Goal: Task Accomplishment & Management: Complete application form

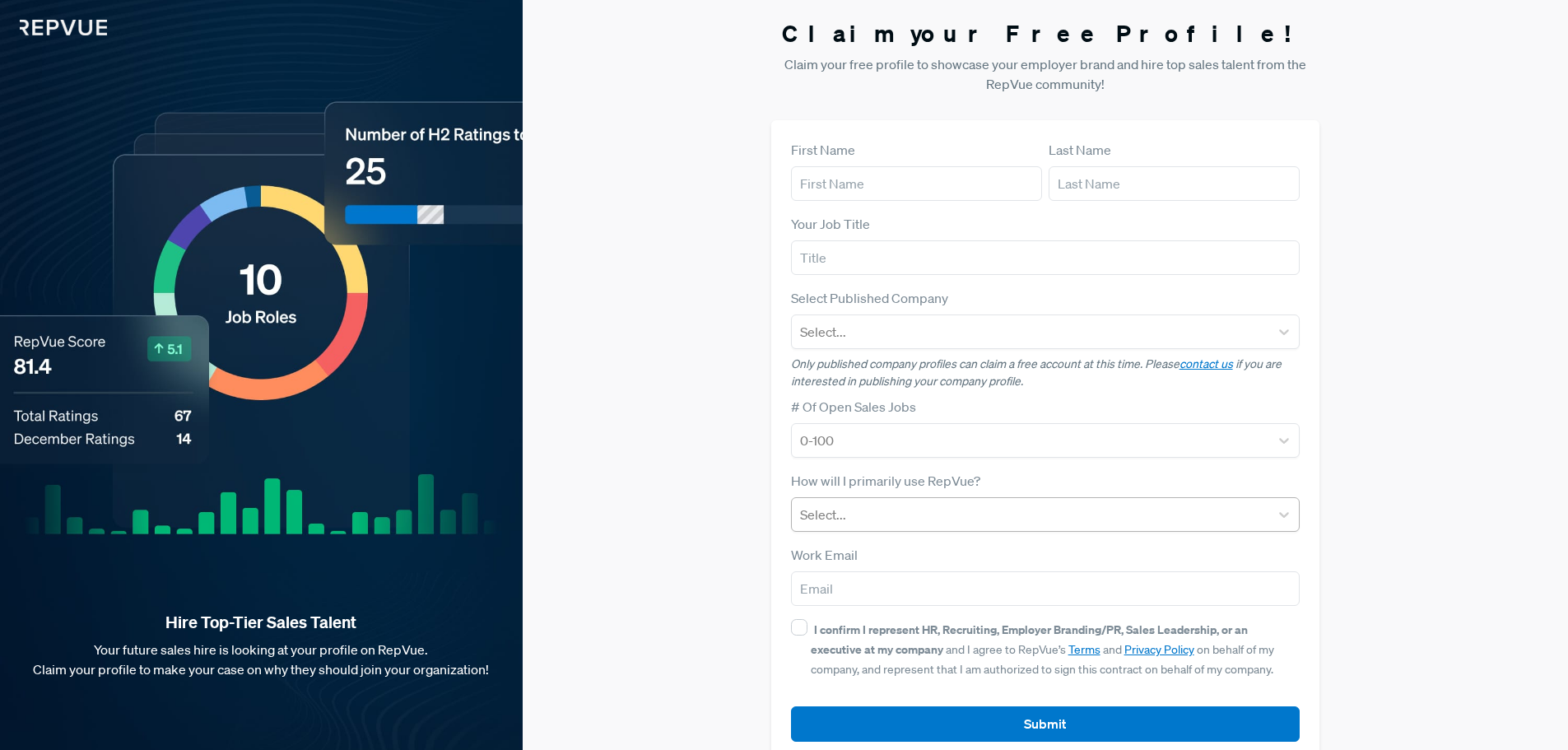
click at [849, 519] on div at bounding box center [1030, 514] width 462 height 23
click at [864, 190] on input "text" at bounding box center [916, 183] width 251 height 34
type input "[PERSON_NAME]"
click at [1063, 184] on input "text" at bounding box center [1174, 183] width 251 height 34
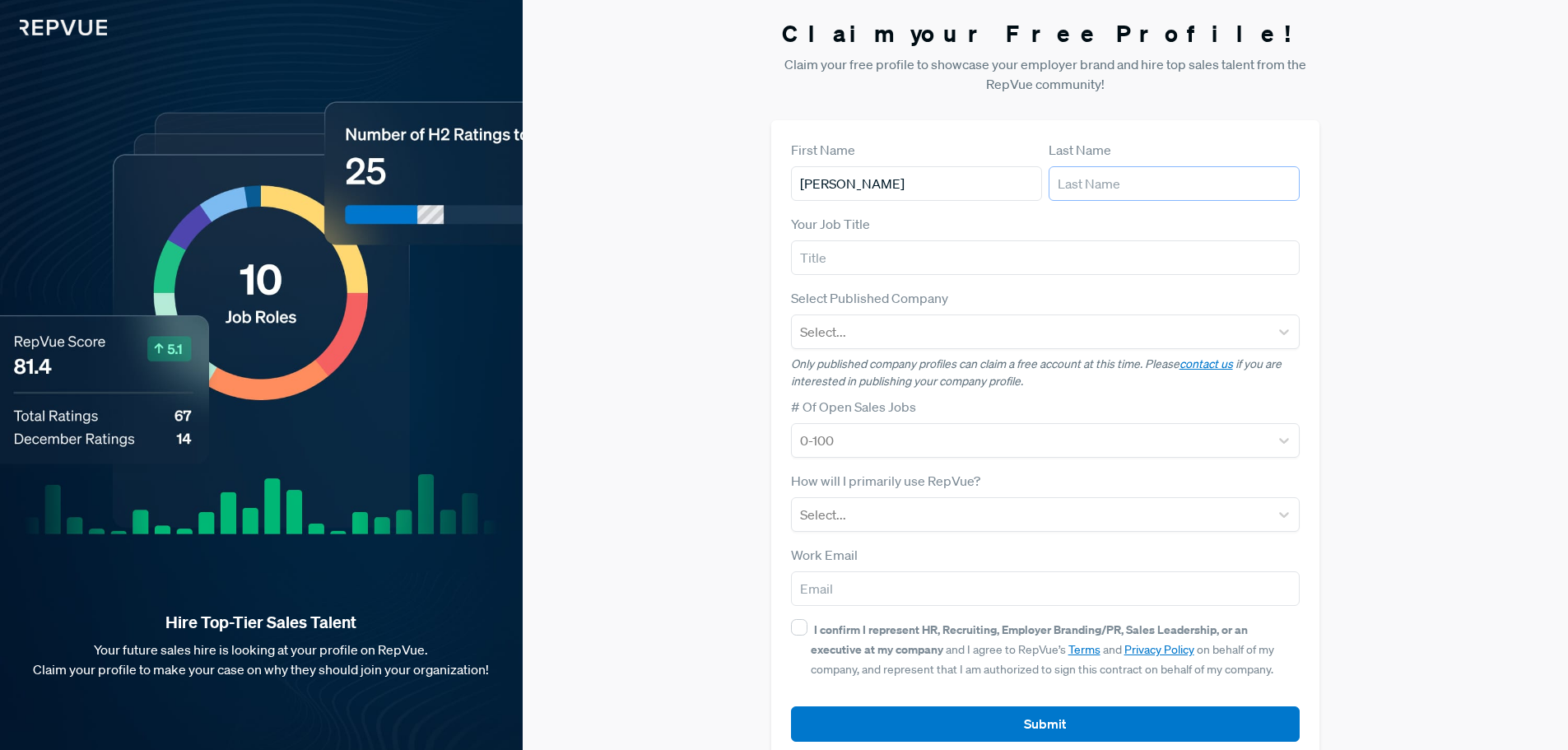
type input "[PERSON_NAME]"
click at [844, 255] on input "text" at bounding box center [1045, 257] width 509 height 34
type input "Sales Manager"
click at [866, 323] on div at bounding box center [1030, 331] width 462 height 23
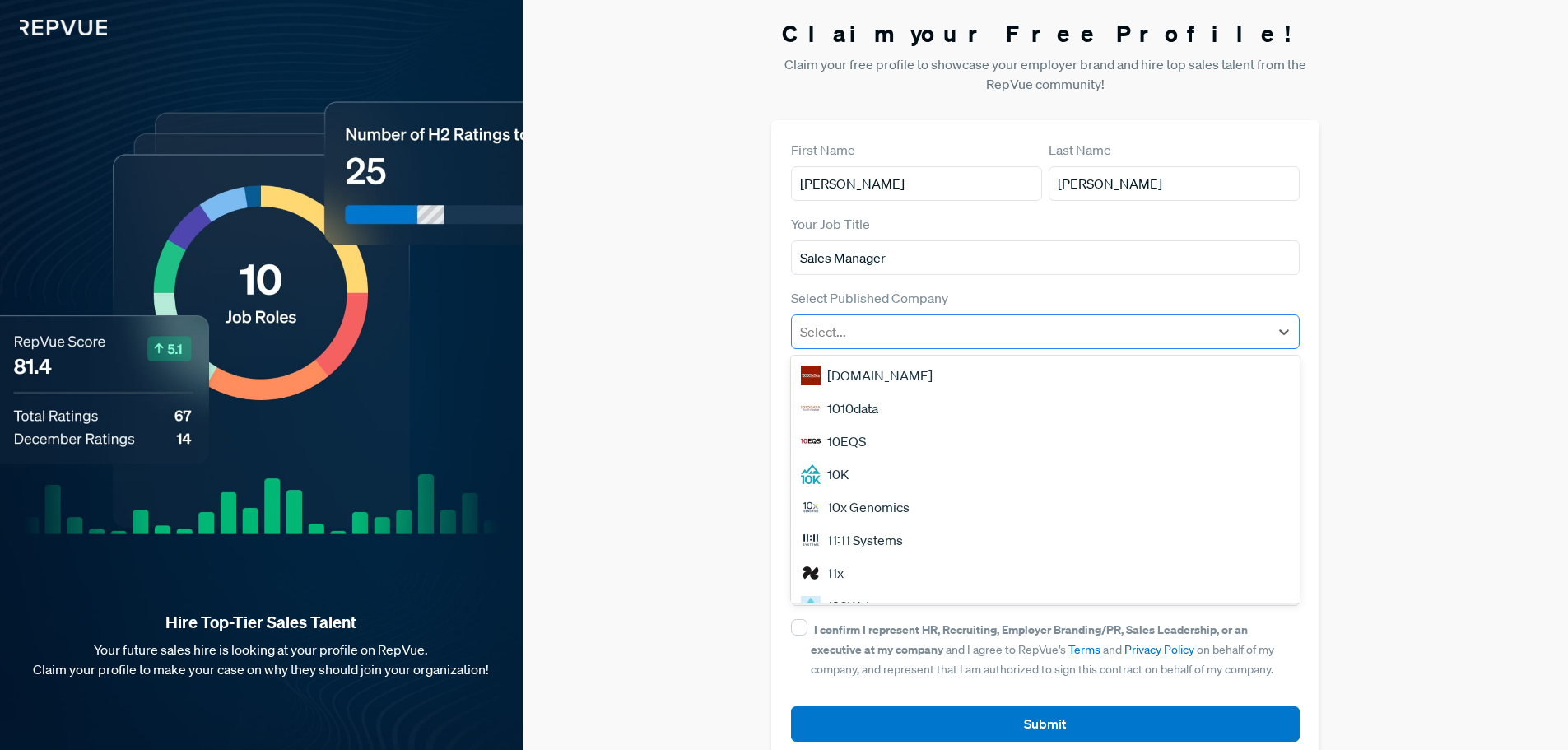
type input "e"
type input "Exact"
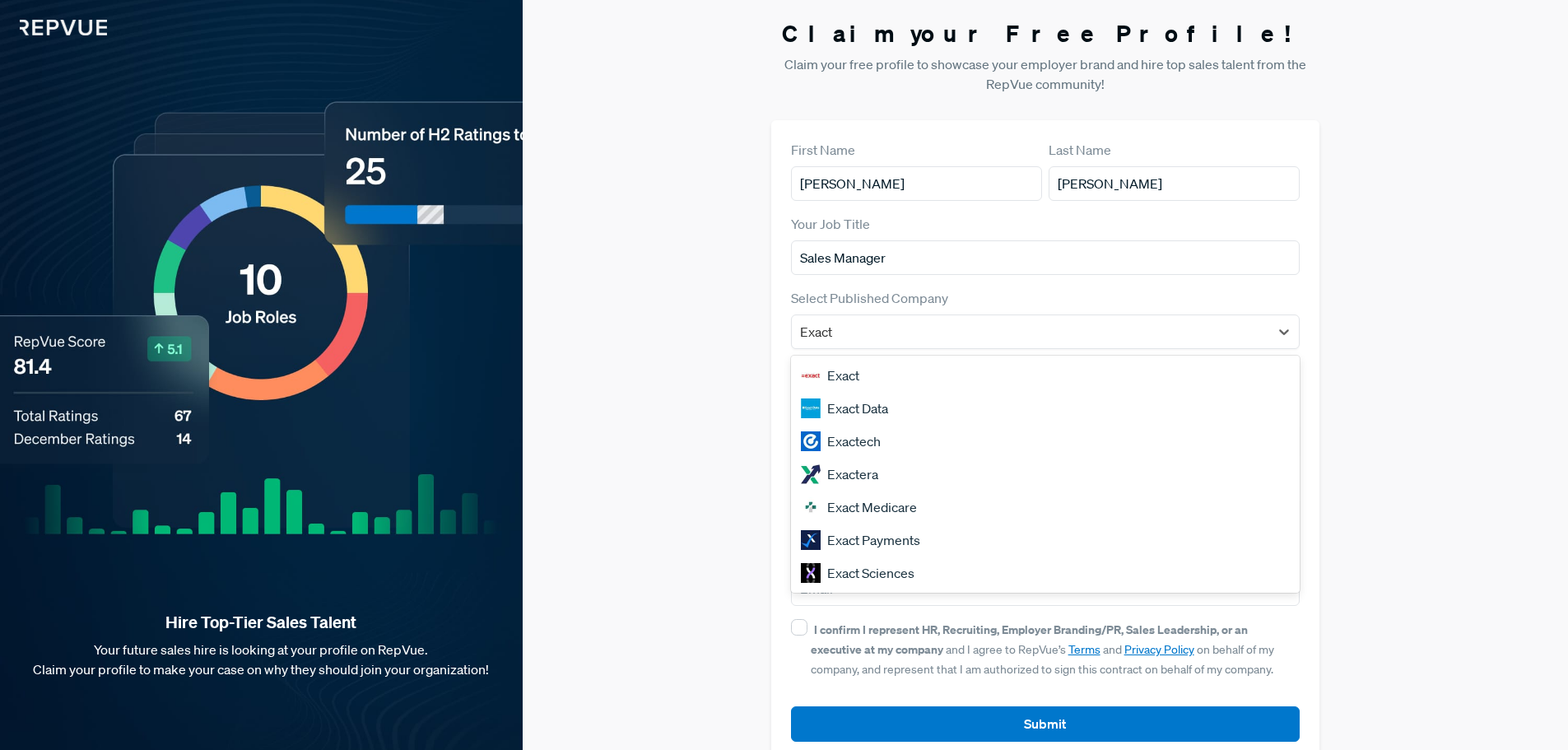
click at [870, 506] on div "Exact Medicare" at bounding box center [1045, 507] width 509 height 33
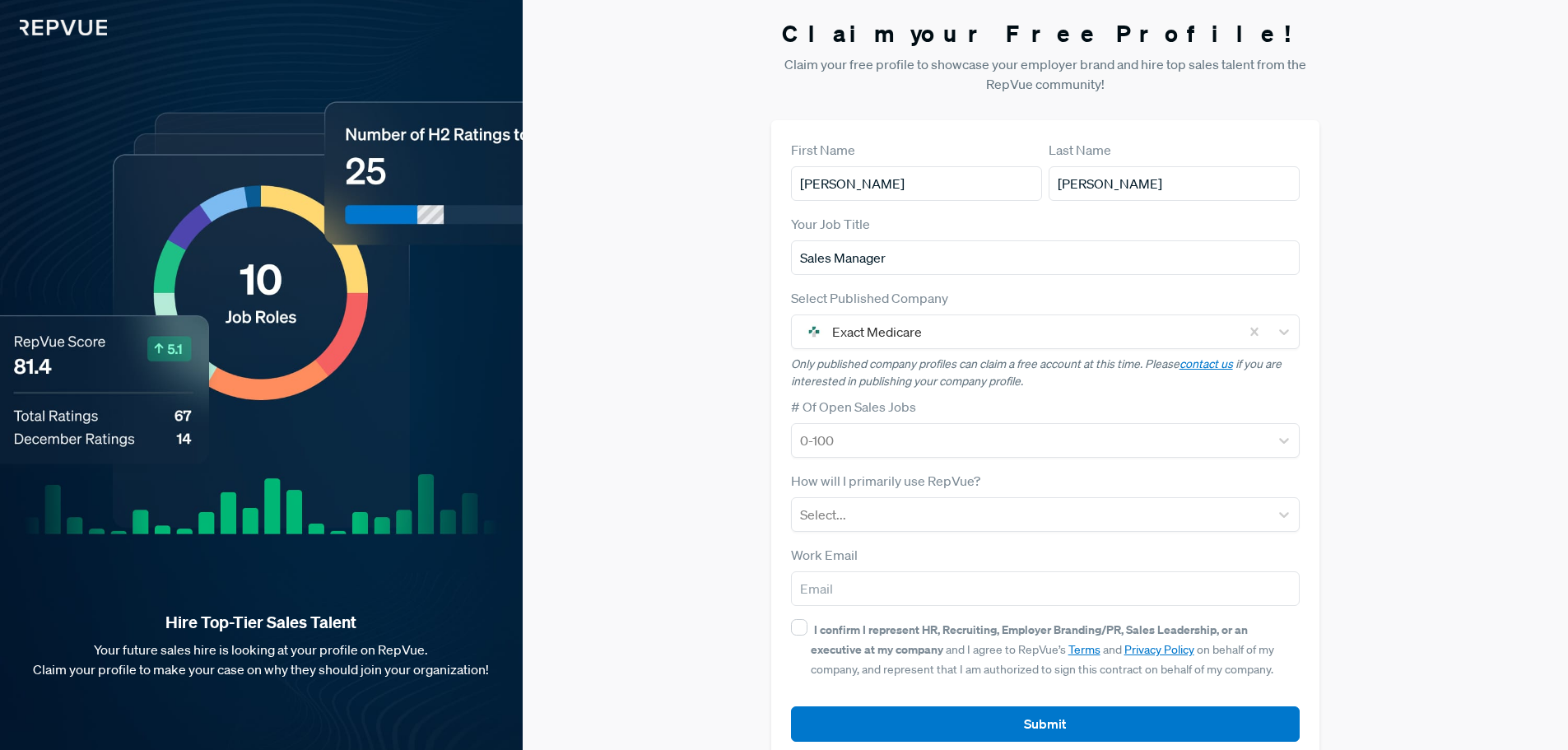
click at [1097, 388] on p "Only published company profiles can claim a free account at this time. Please c…" at bounding box center [1045, 373] width 509 height 34
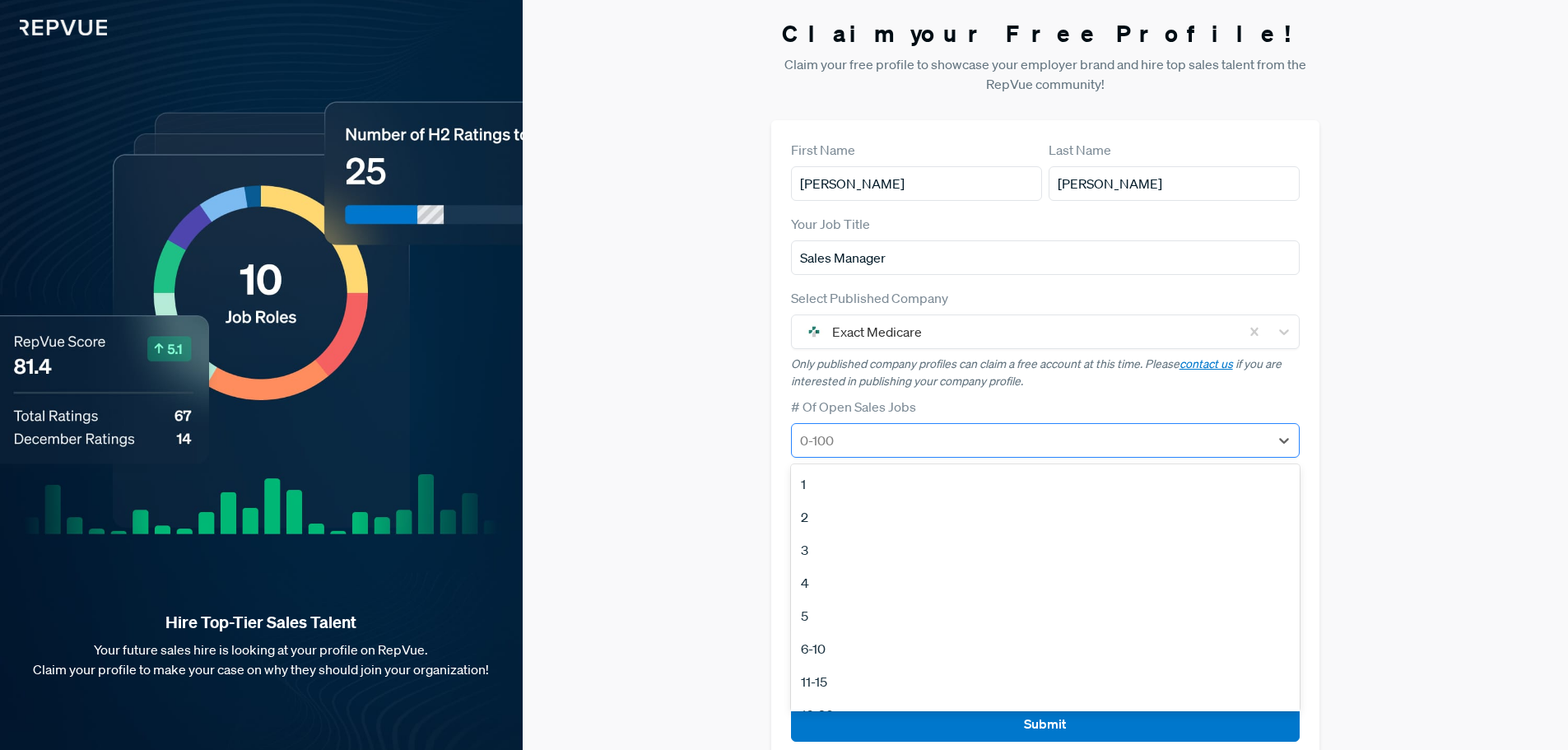
click at [847, 440] on div at bounding box center [1030, 440] width 462 height 23
click at [829, 597] on div "21-50" at bounding box center [1045, 592] width 509 height 33
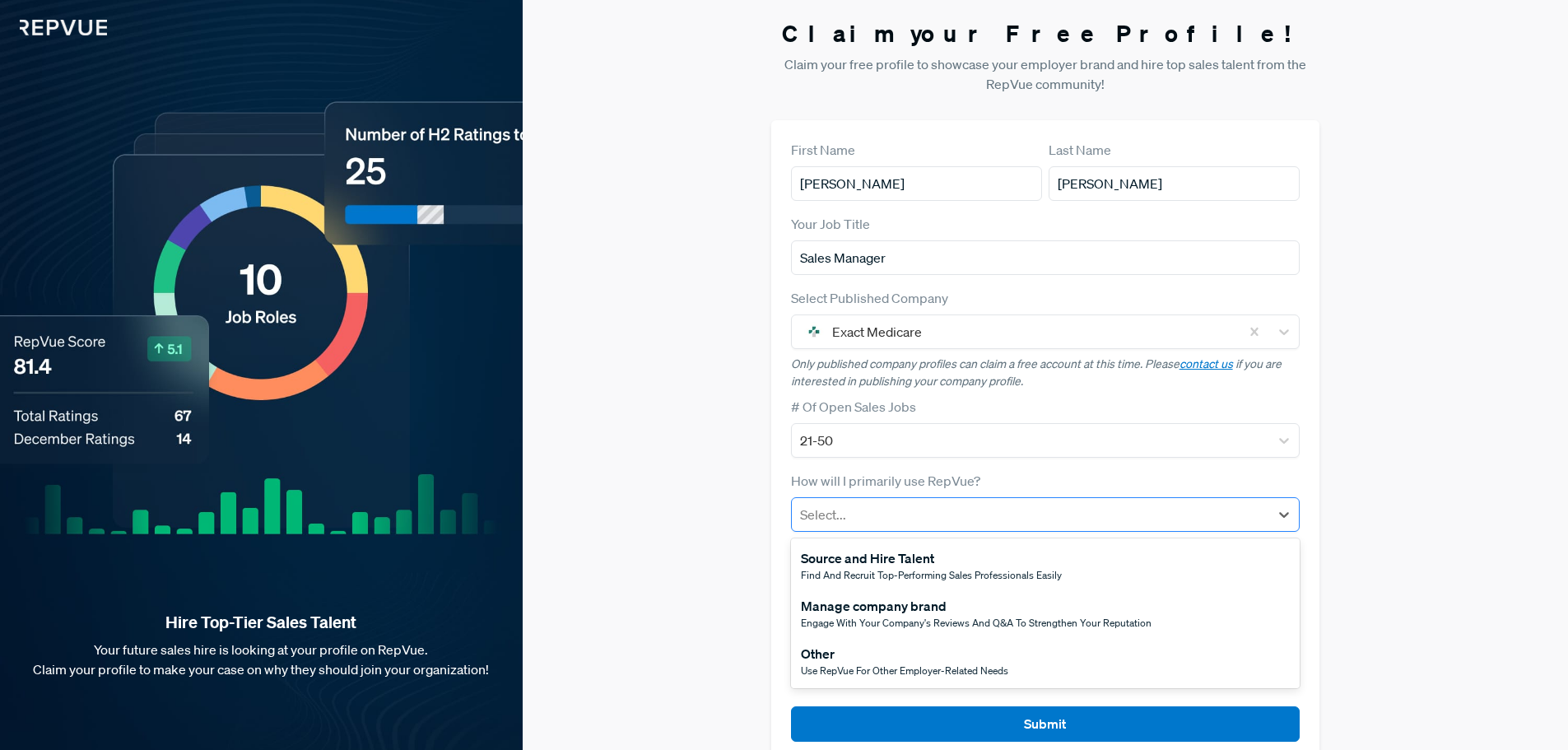
click at [855, 514] on div at bounding box center [1030, 514] width 462 height 23
click at [863, 563] on div "Source and Hire Talent" at bounding box center [931, 559] width 261 height 20
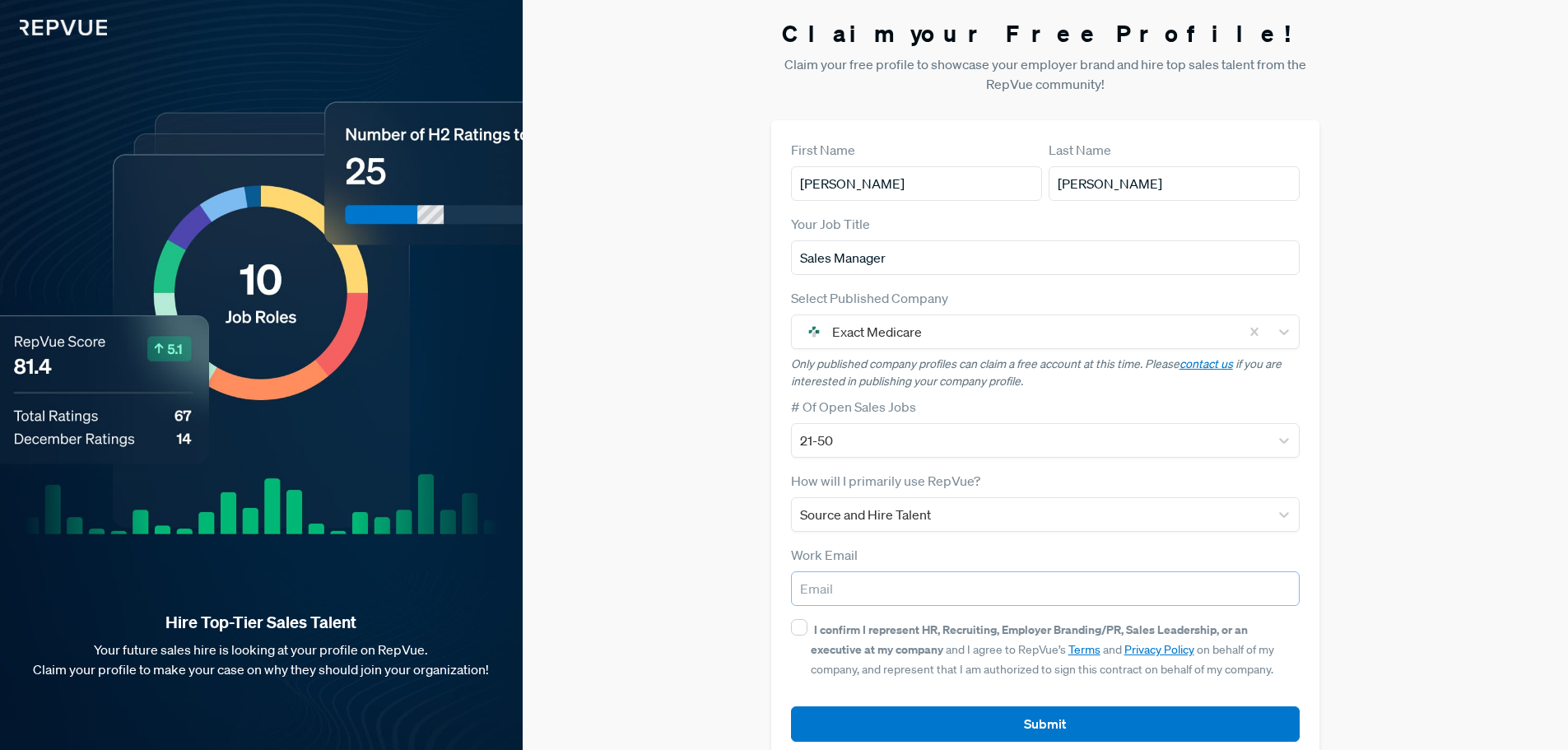
click at [839, 595] on input "email" at bounding box center [1045, 588] width 509 height 34
type input "[EMAIL_ADDRESS][DOMAIN_NAME]"
click at [795, 626] on input "I confirm I represent HR, Recruiting, Employer Branding/PR, Sales Leadership, o…" at bounding box center [799, 628] width 17 height 17
checkbox input "true"
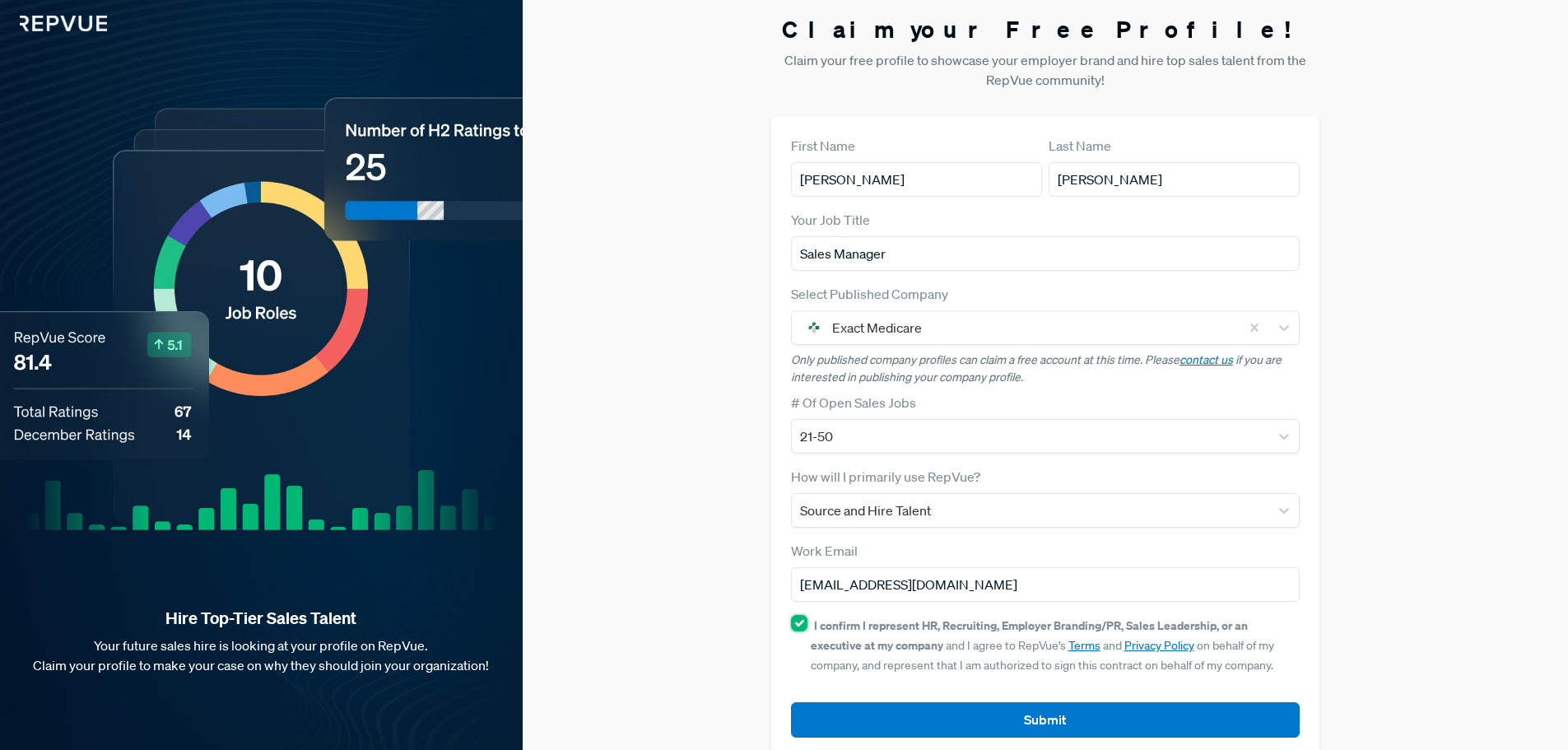
scroll to position [32, 0]
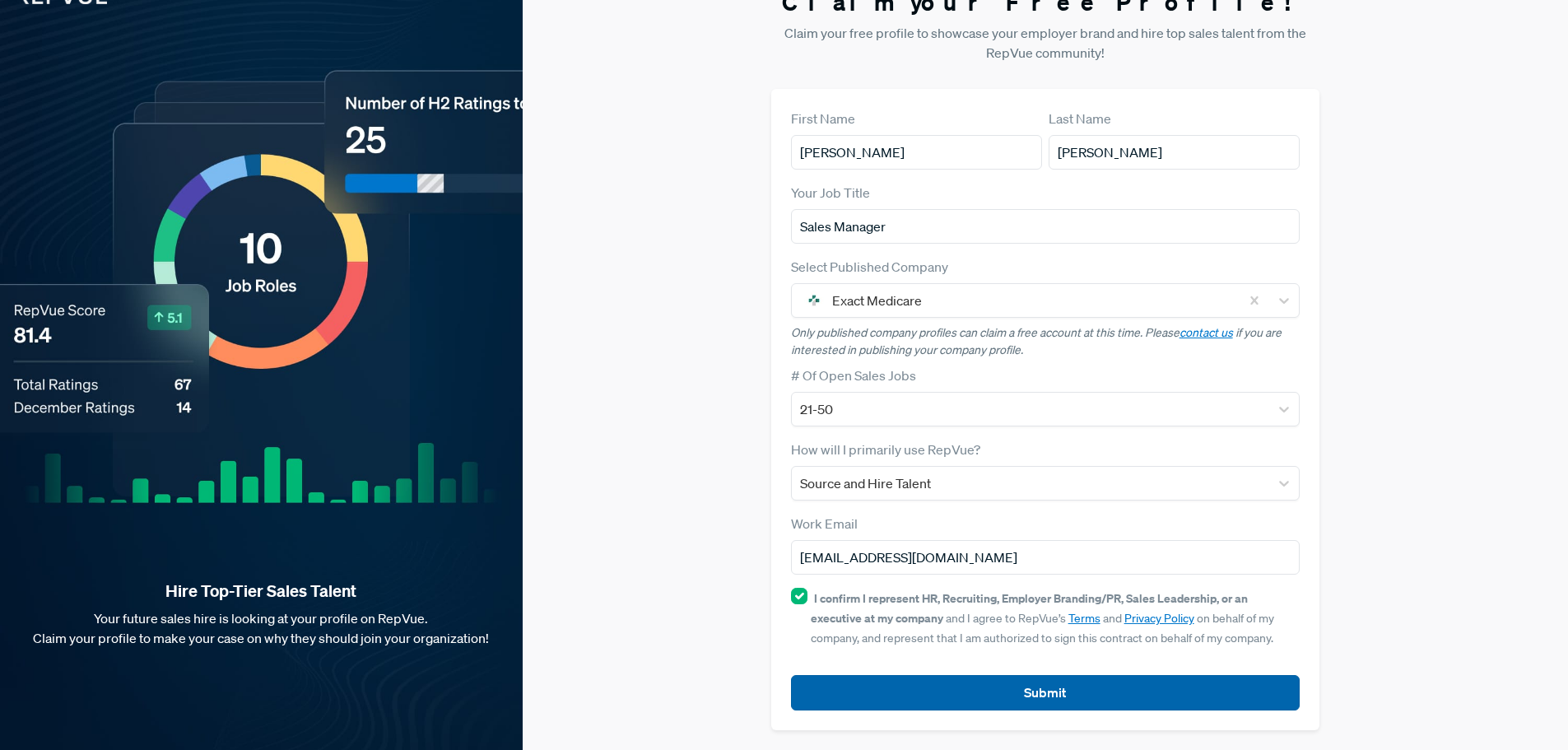
click at [978, 690] on button "Submit" at bounding box center [1045, 693] width 509 height 35
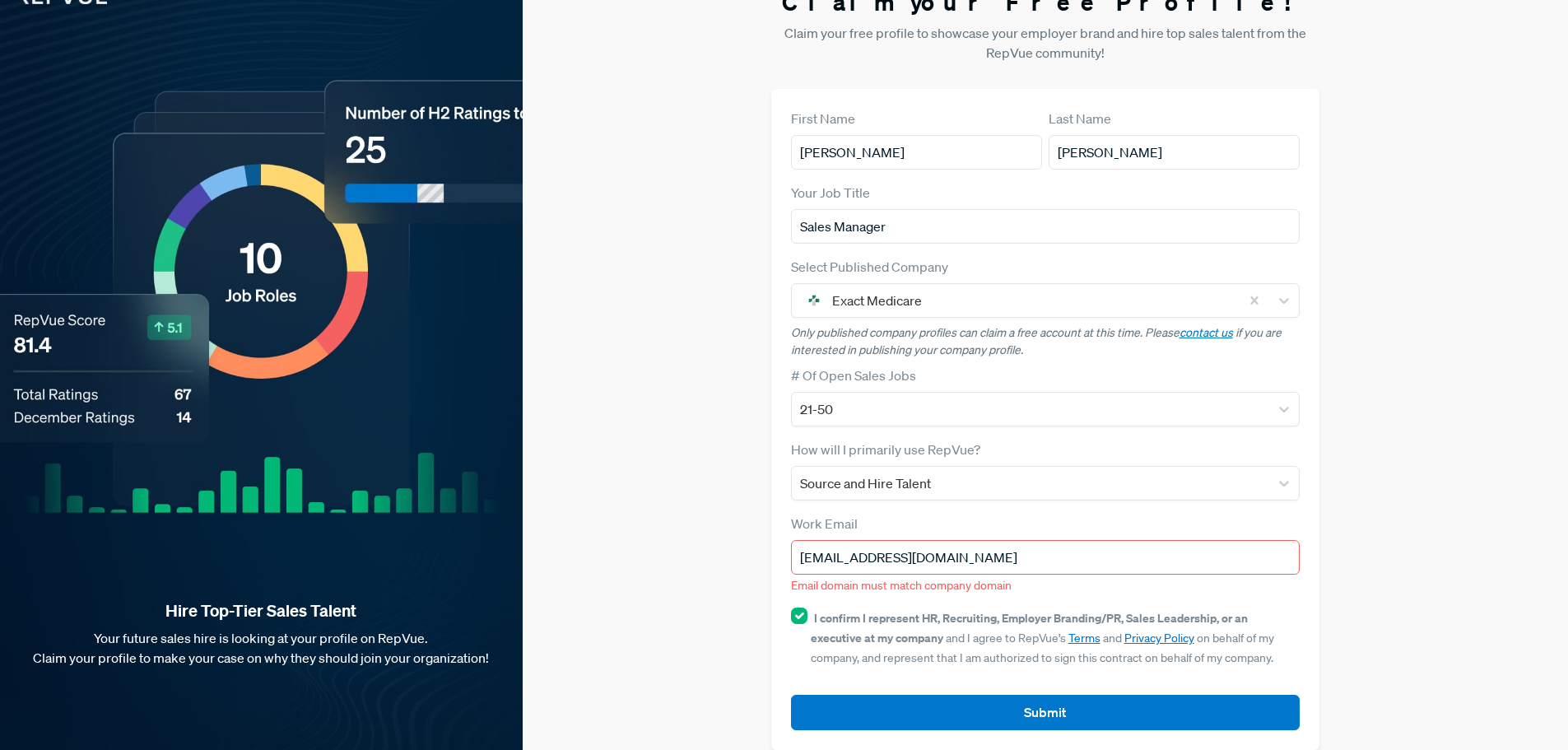
click at [915, 560] on input "[EMAIL_ADDRESS][DOMAIN_NAME]" at bounding box center [1045, 557] width 509 height 34
click at [883, 548] on input "[EMAIL_ADDRESS][DOMAIN_NAME]" at bounding box center [1045, 557] width 509 height 34
drag, startPoint x: 1025, startPoint y: 557, endPoint x: 742, endPoint y: 553, distance: 283.0
click at [742, 553] on div "Claim your Free Profile! Claim your free profile to showcase your employer bran…" at bounding box center [1045, 369] width 1045 height 801
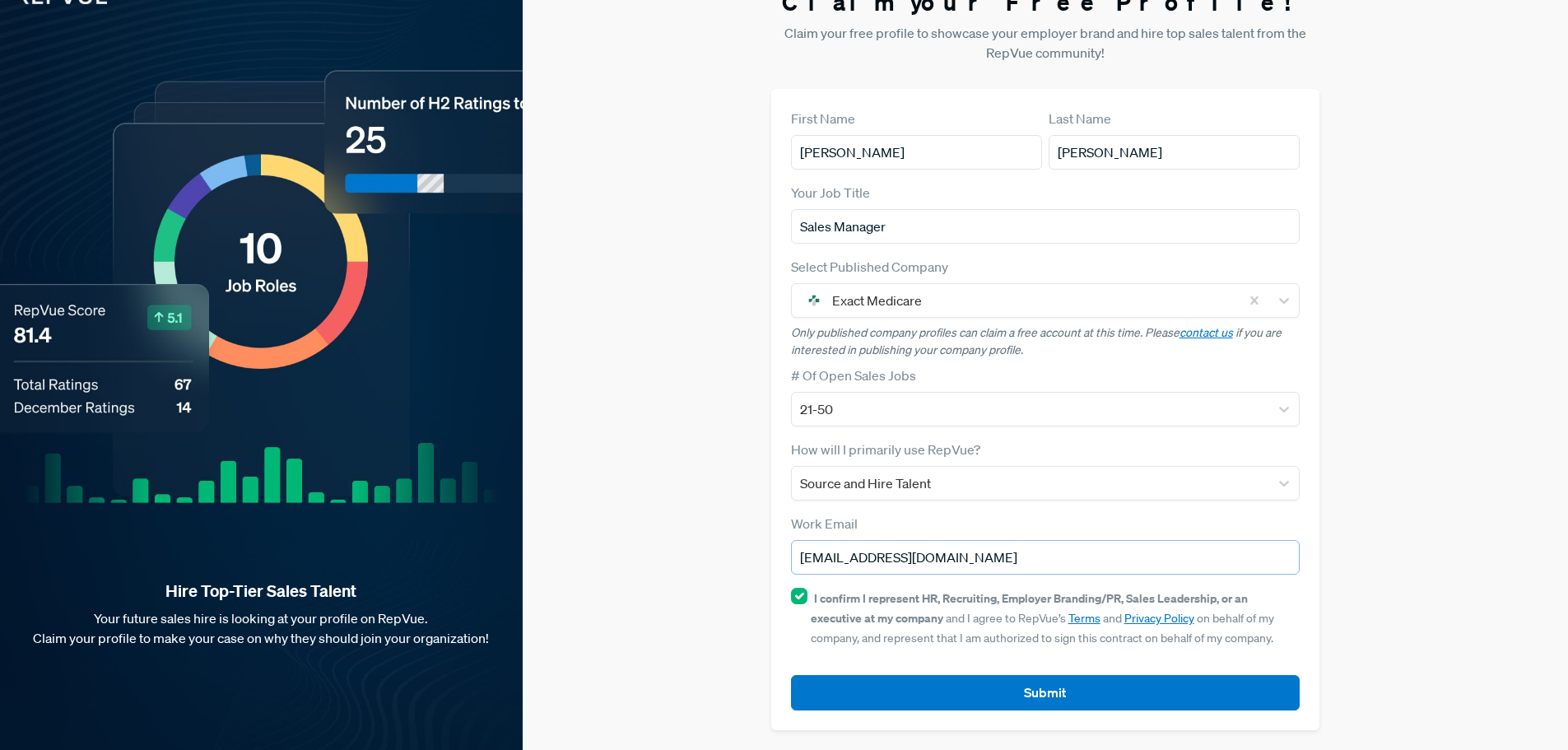
type input "[EMAIL_ADDRESS][DOMAIN_NAME]"
click at [1372, 521] on div "Claim your Free Profile! Claim your free profile to showcase your employer bran…" at bounding box center [1045, 359] width 1045 height 782
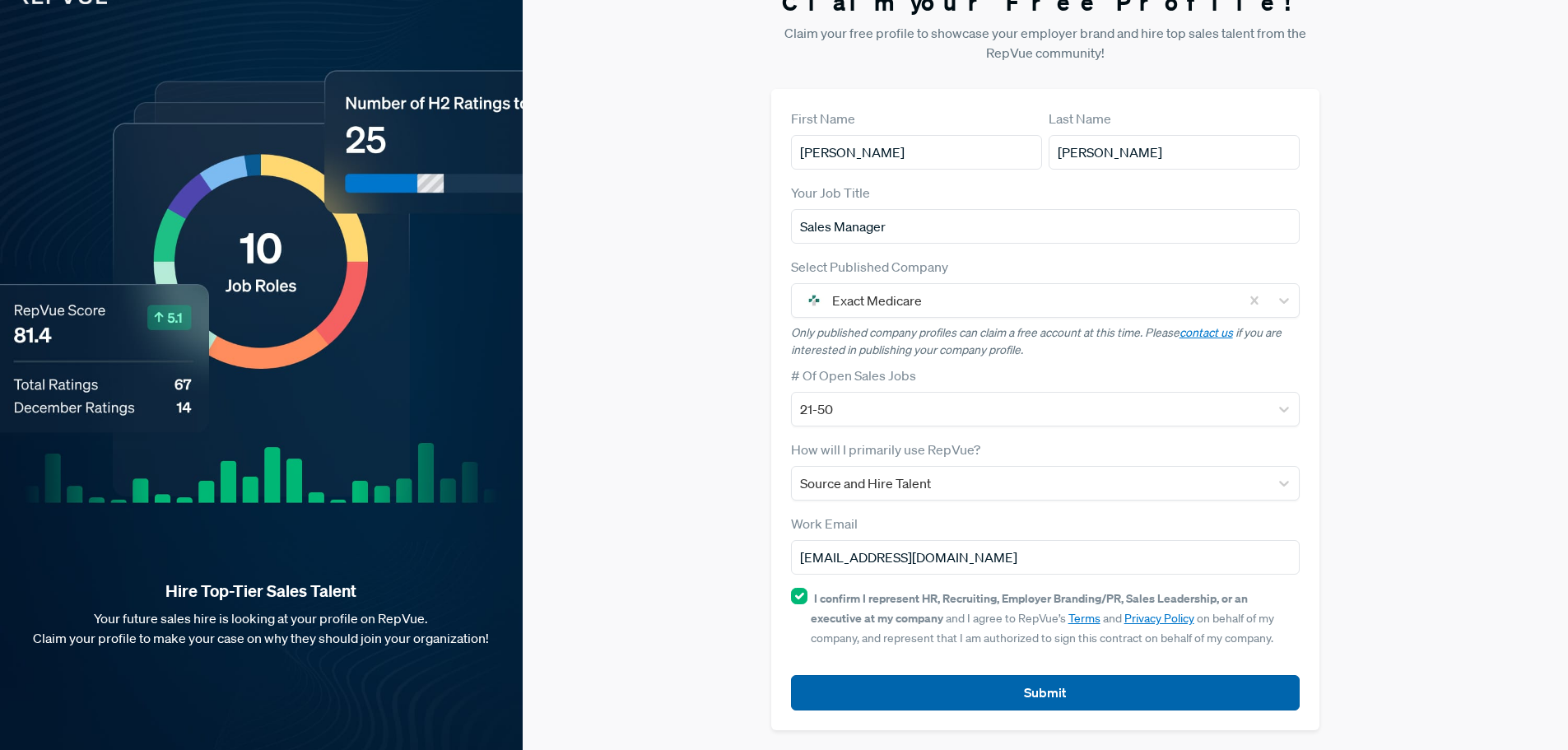
click at [988, 697] on button "Submit" at bounding box center [1045, 693] width 509 height 35
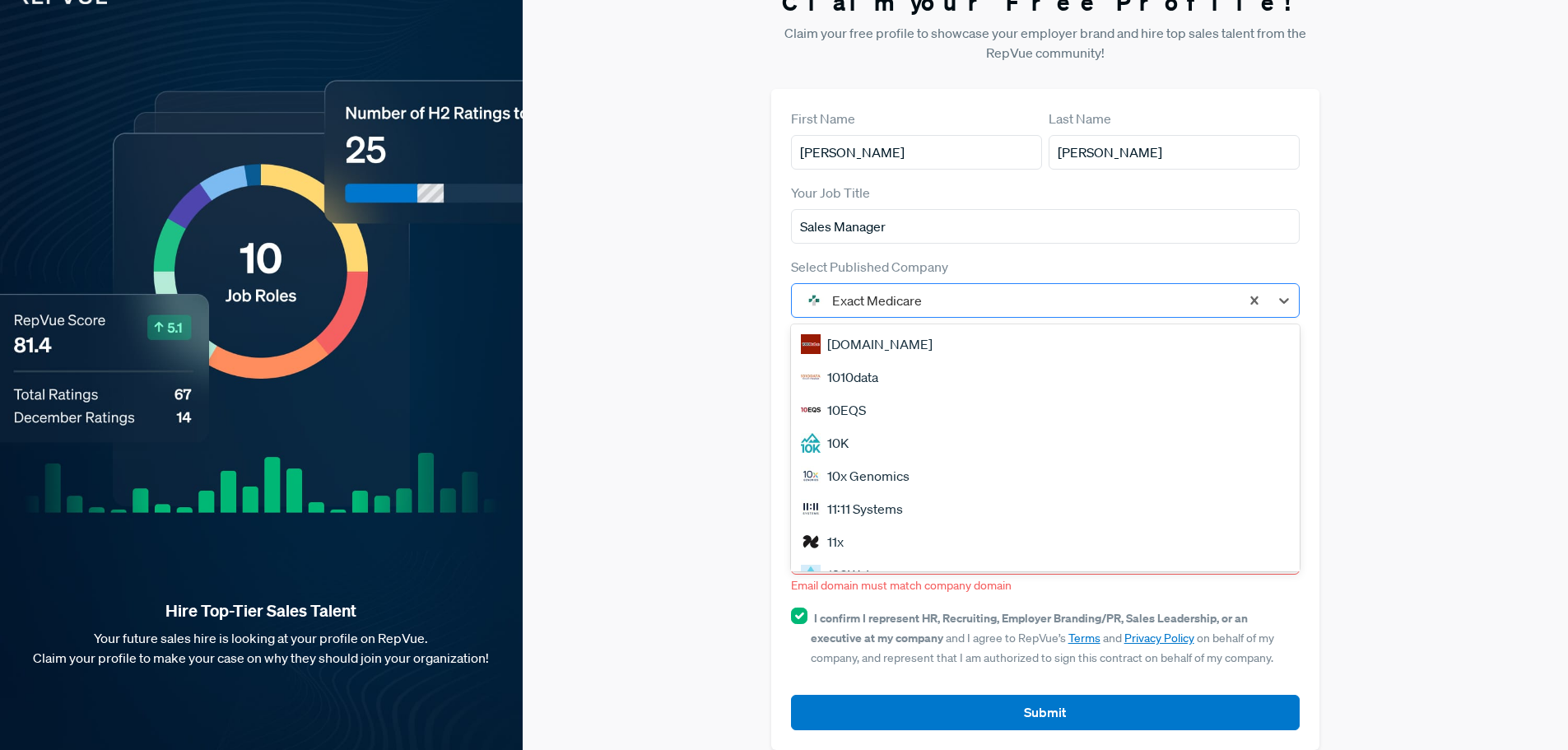
click at [999, 300] on div at bounding box center [1032, 300] width 400 height 23
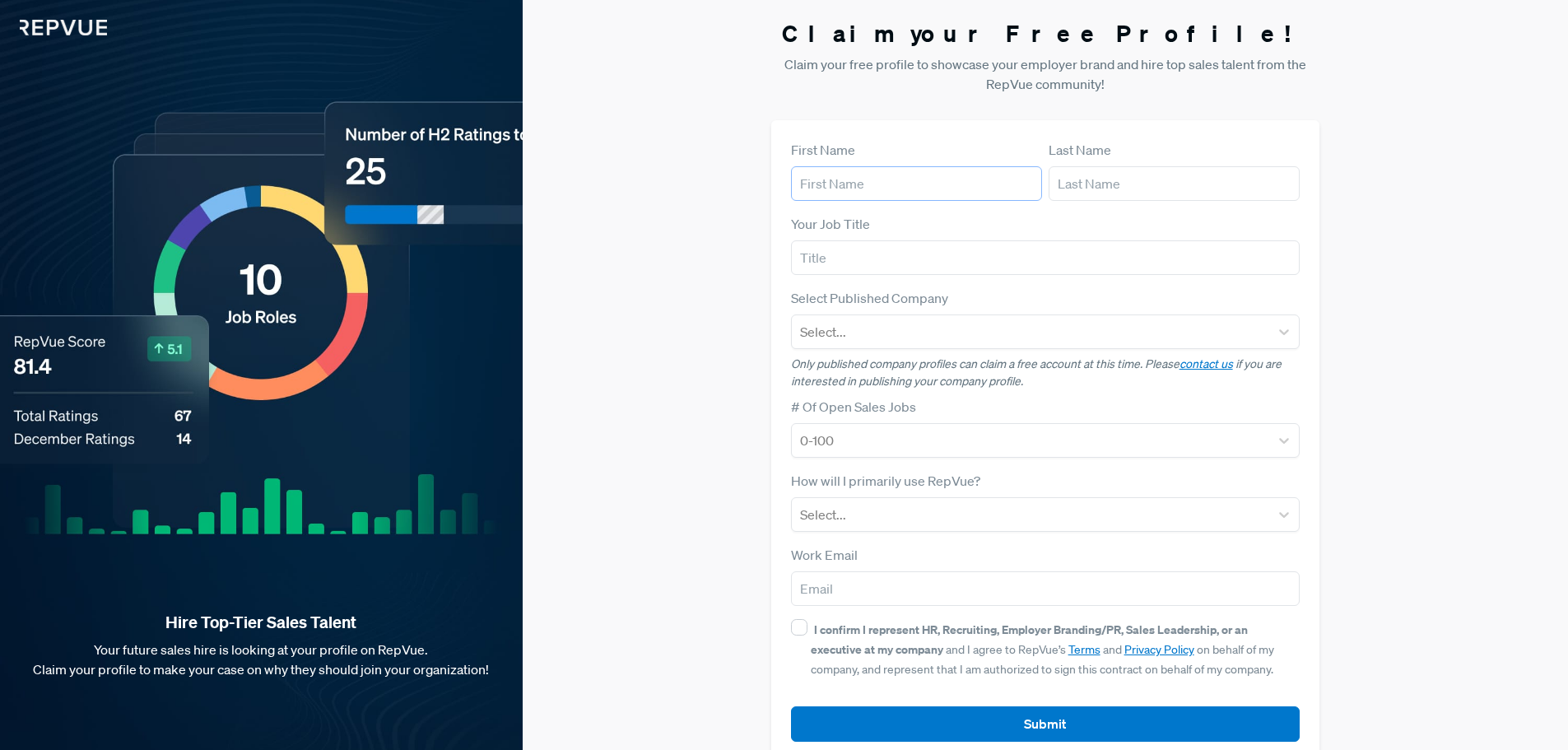
click at [826, 182] on input "text" at bounding box center [916, 183] width 251 height 34
type input "[PERSON_NAME]"
click at [1110, 190] on input "text" at bounding box center [1174, 183] width 251 height 34
type input "[PERSON_NAME]"
click at [930, 269] on input "text" at bounding box center [1045, 257] width 509 height 34
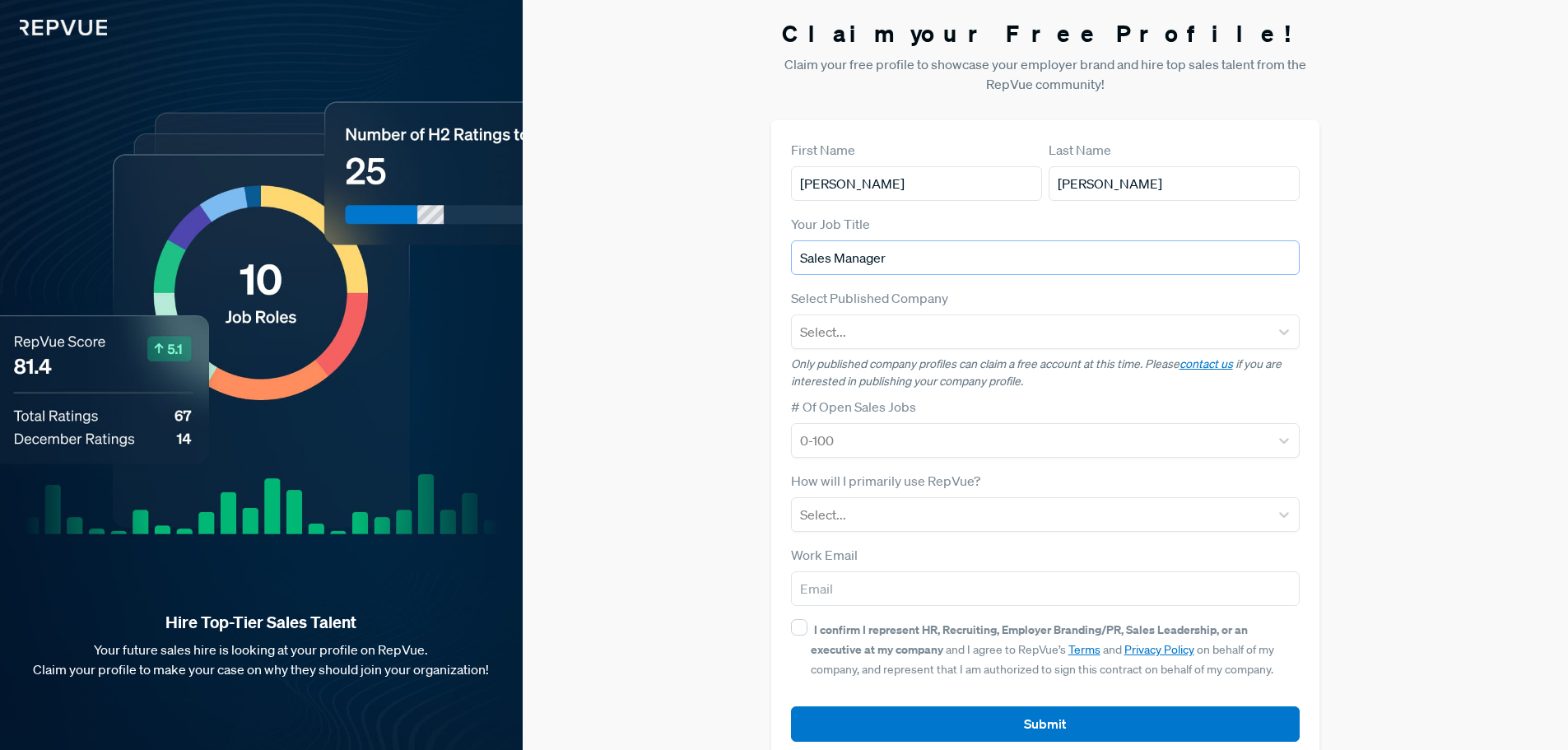
type input "Sales Manager"
click at [857, 443] on div at bounding box center [1030, 440] width 462 height 23
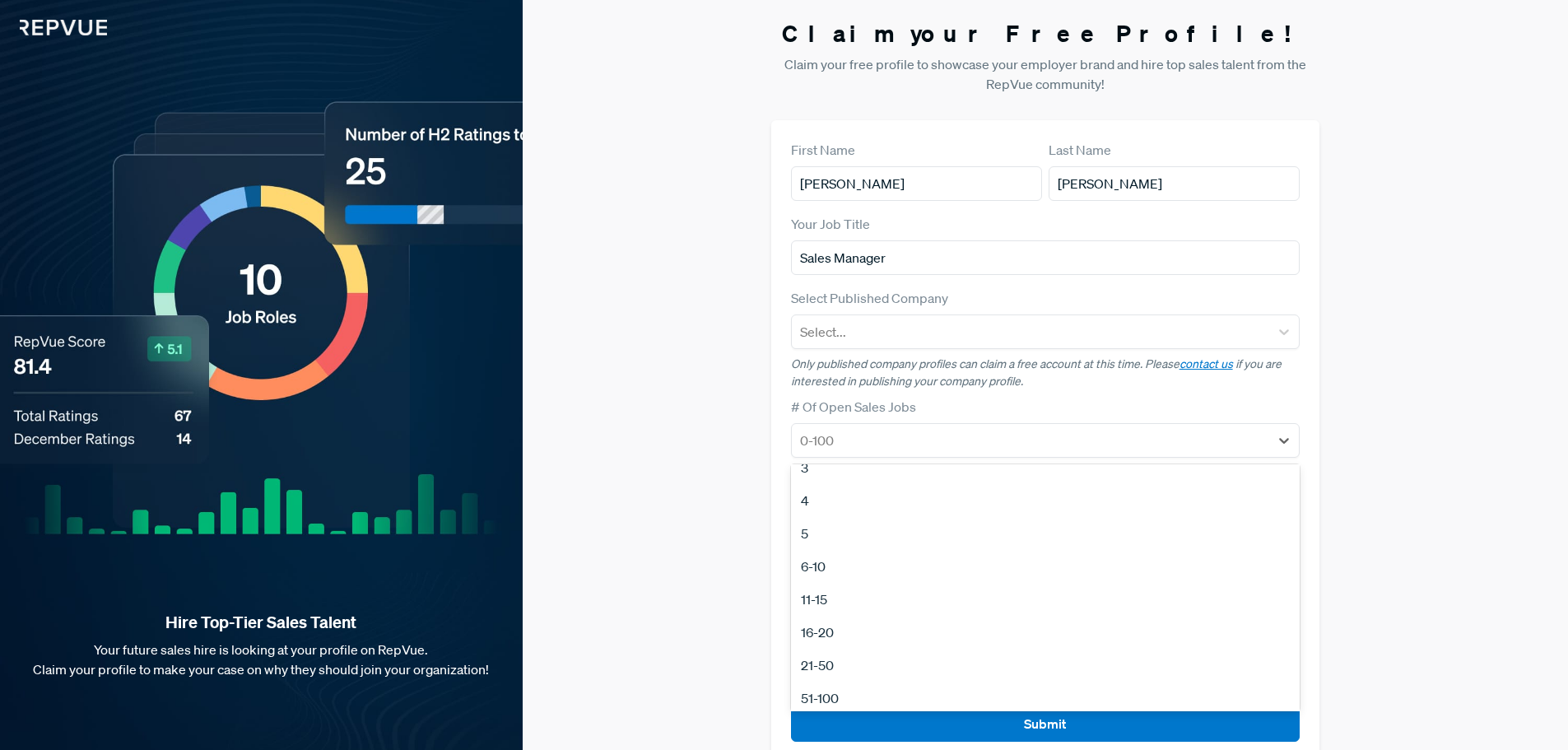
scroll to position [155, 0]
click at [832, 594] on div "21-50" at bounding box center [1045, 592] width 509 height 33
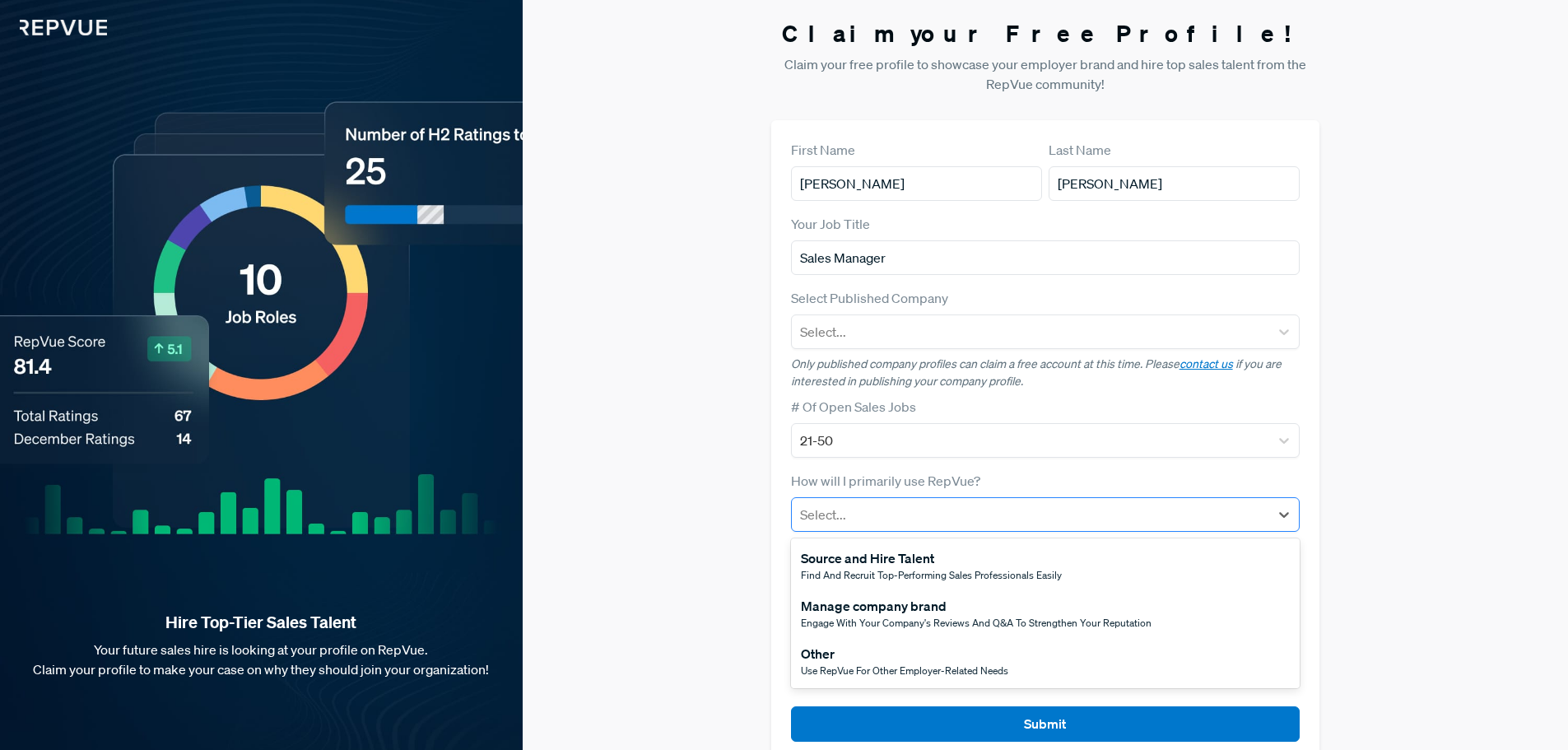
click at [851, 516] on div at bounding box center [1030, 514] width 462 height 23
click at [838, 565] on div "Source and Hire Talent" at bounding box center [931, 559] width 261 height 20
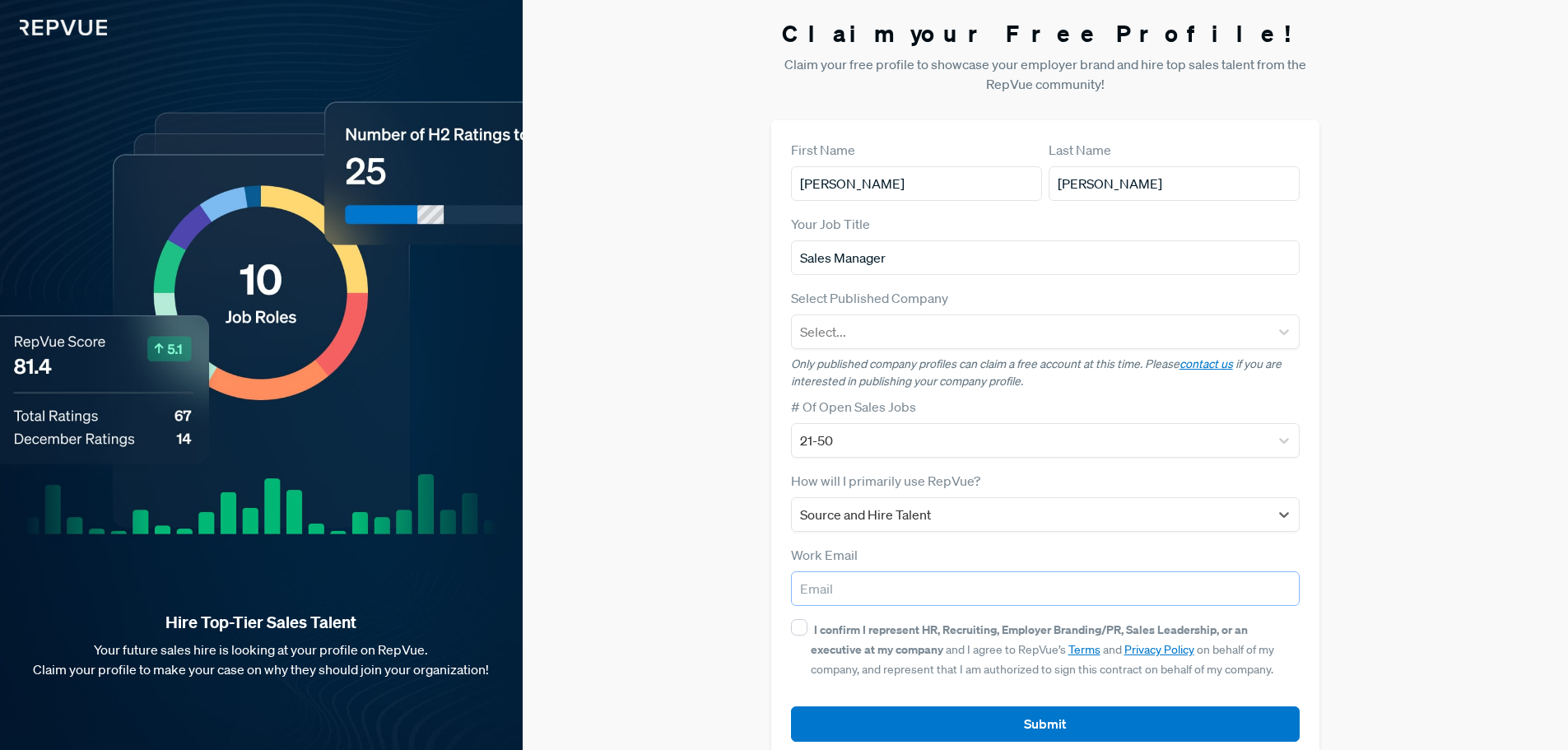
click at [837, 592] on input "email" at bounding box center [1045, 588] width 509 height 34
type input "[EMAIL_ADDRESS][DOMAIN_NAME]"
click at [800, 625] on input "I confirm I represent HR, Recruiting, Employer Branding/PR, Sales Leadership, o…" at bounding box center [799, 628] width 17 height 17
checkbox input "true"
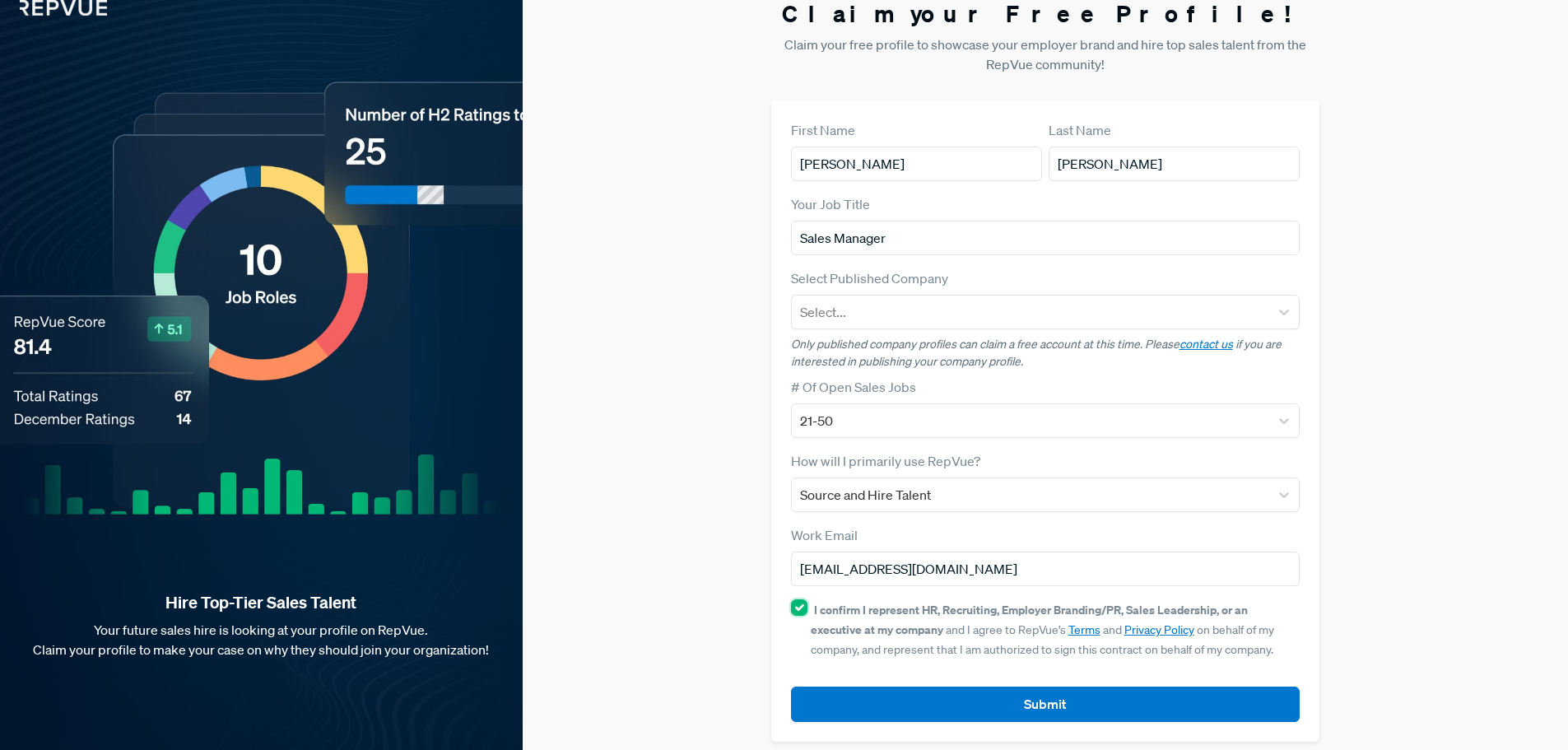
scroll to position [32, 0]
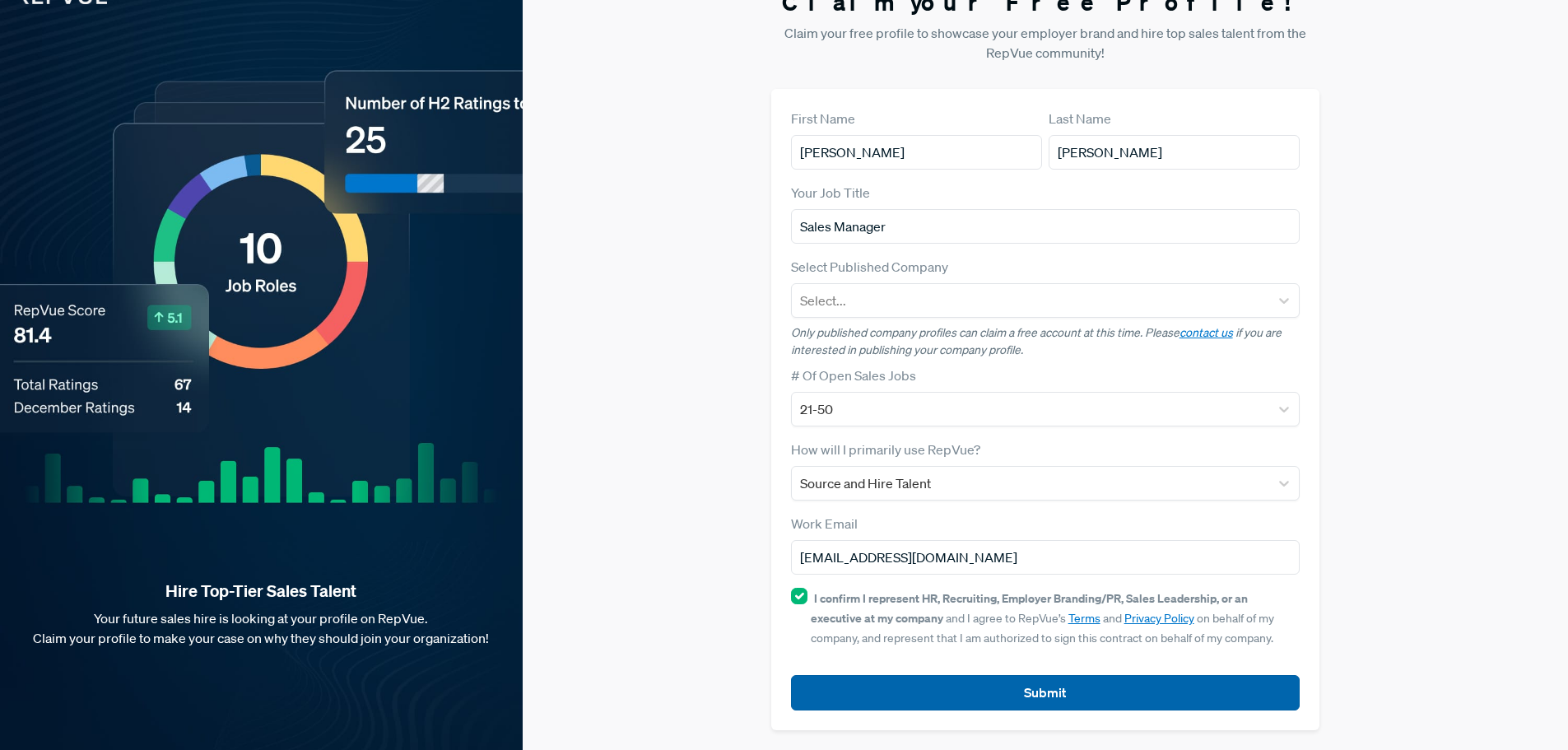
click at [1006, 693] on button "Submit" at bounding box center [1045, 693] width 509 height 35
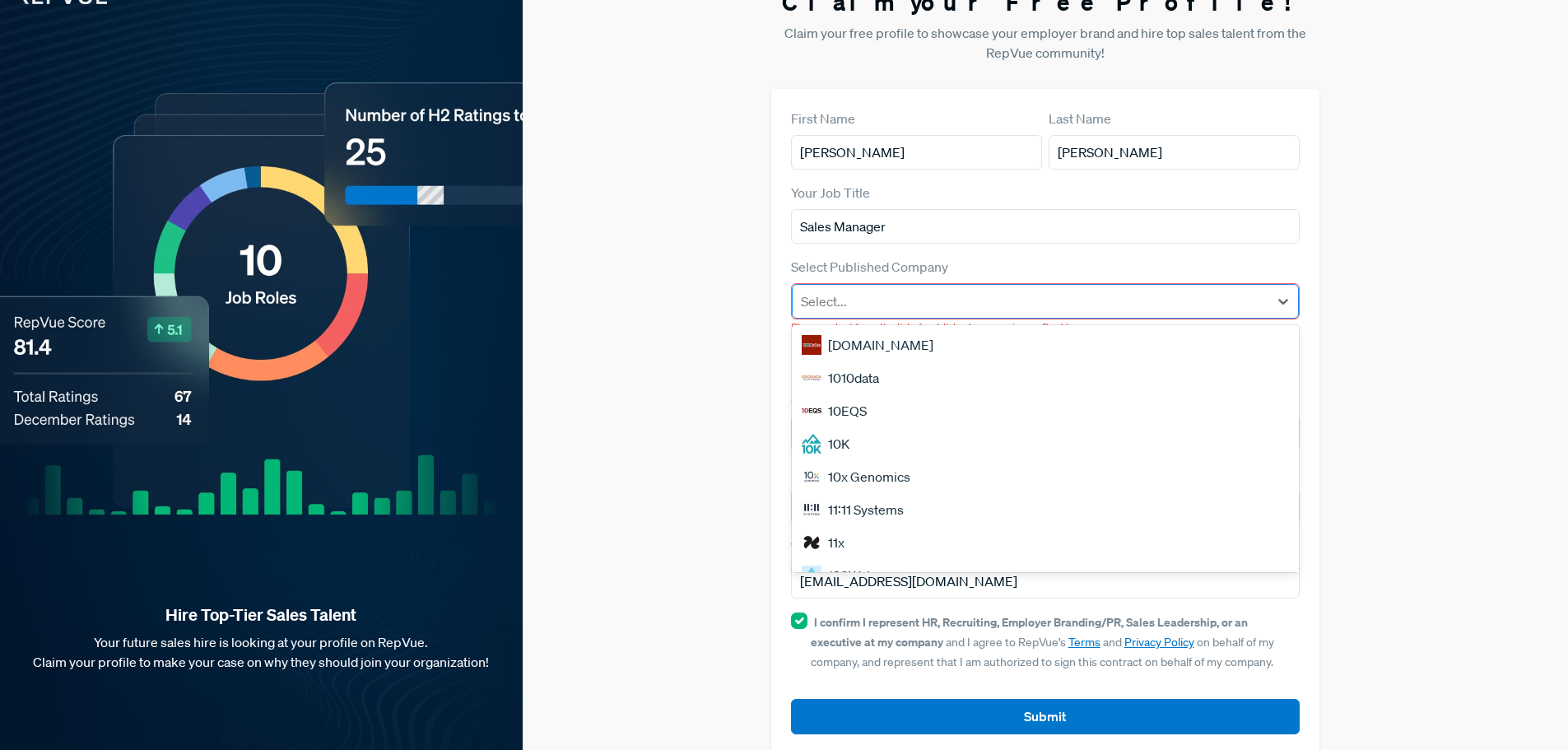
click at [912, 297] on div at bounding box center [1030, 301] width 460 height 23
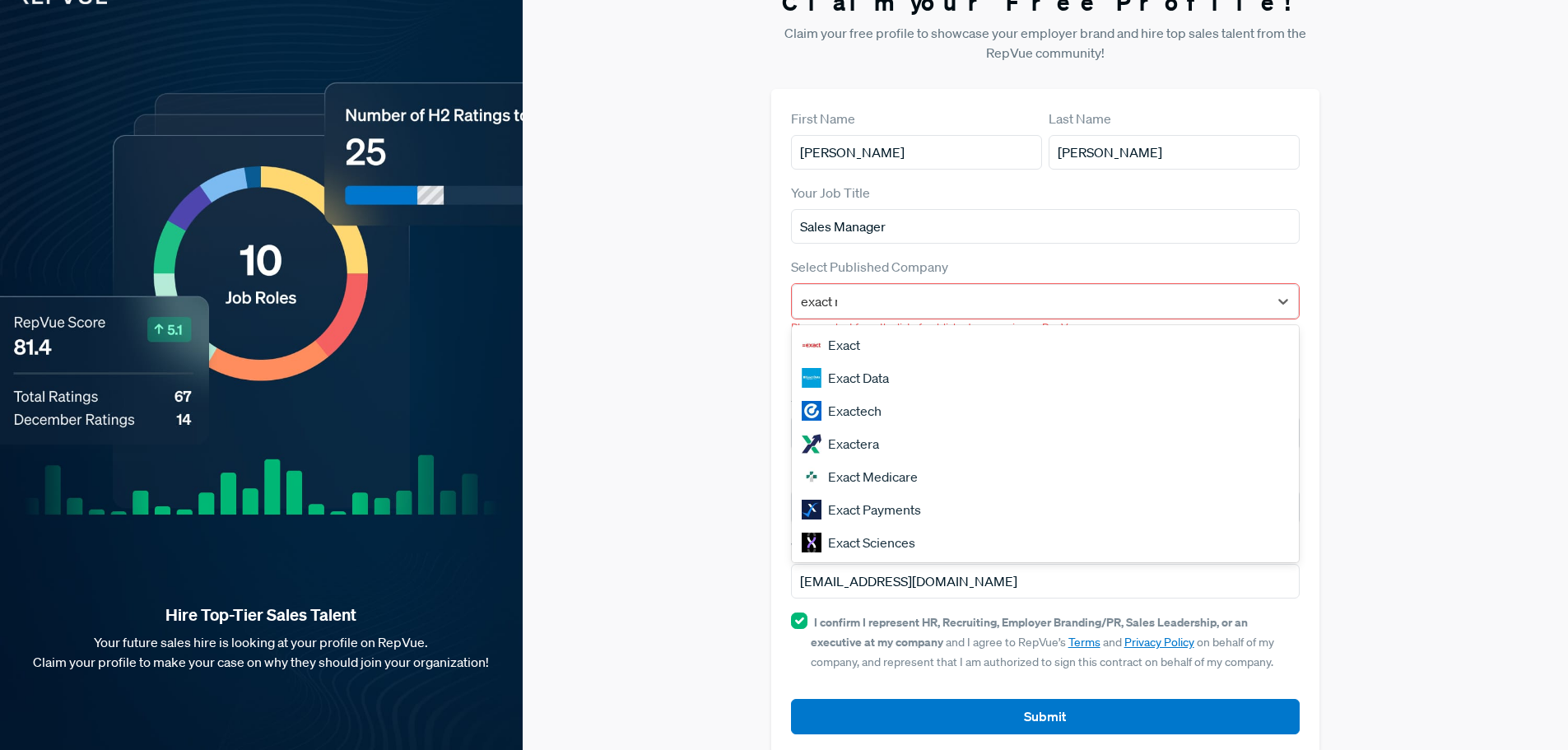
type input "exact me"
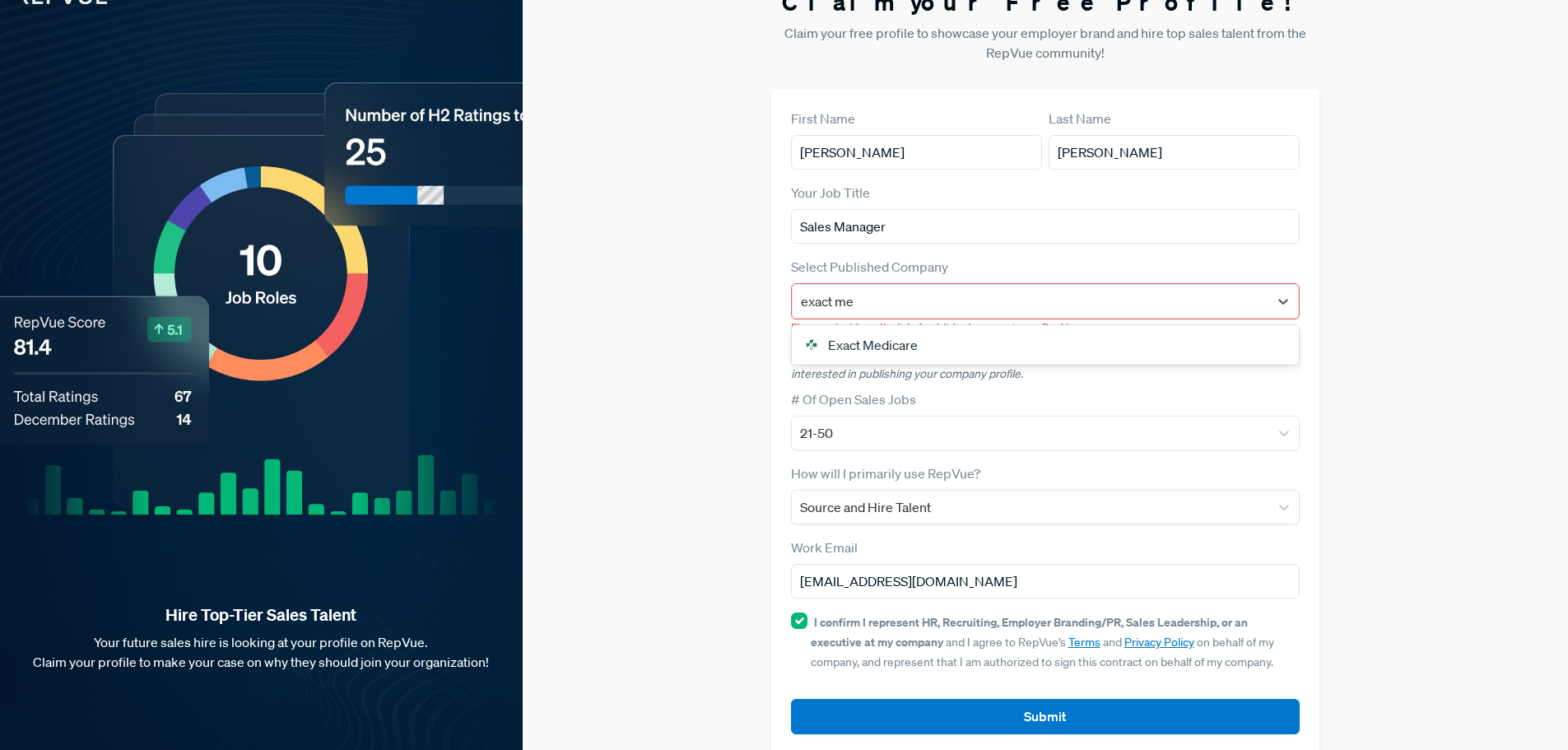
click at [1047, 339] on div "Exact Medicare" at bounding box center [1046, 344] width 508 height 33
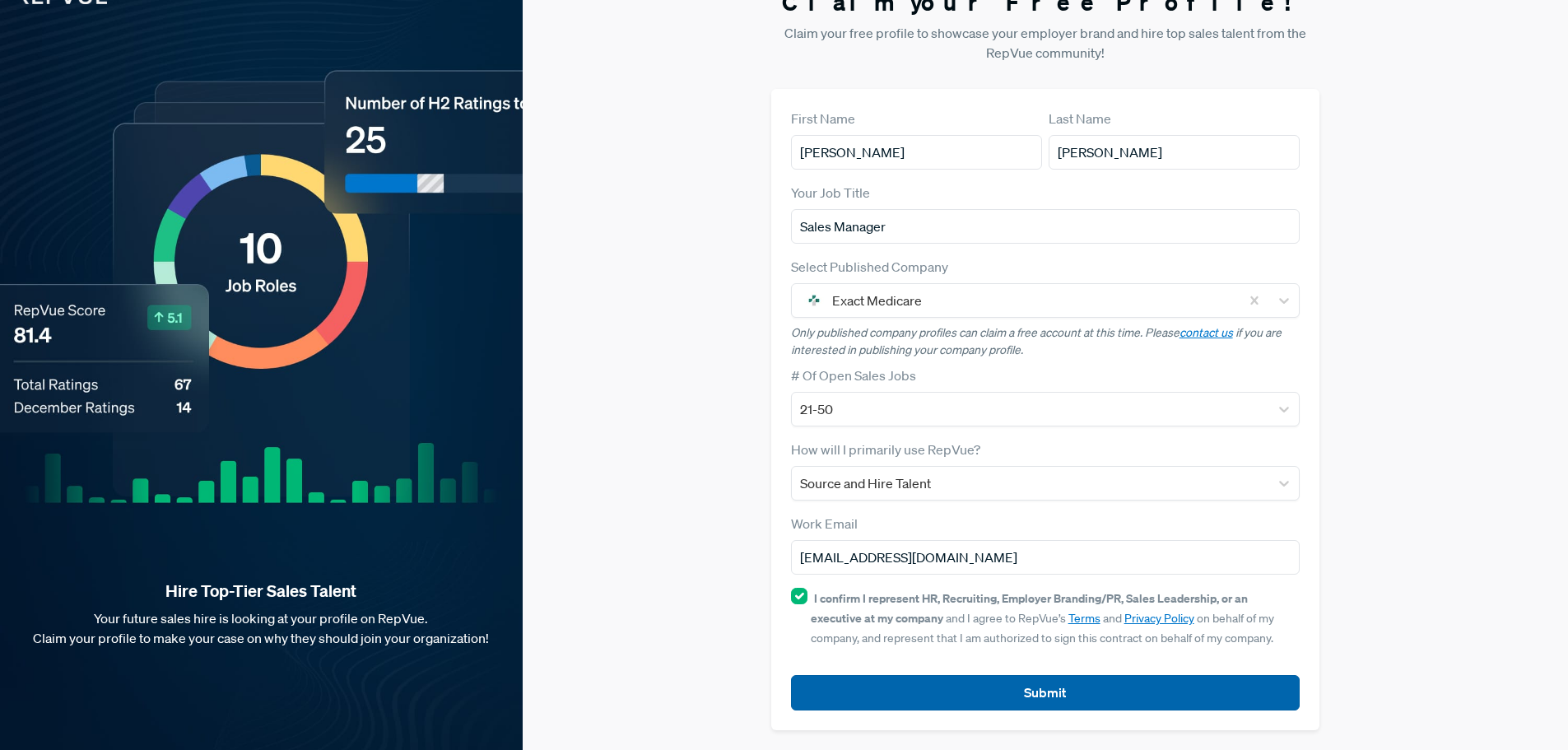
click at [1035, 691] on button "Submit" at bounding box center [1045, 693] width 509 height 35
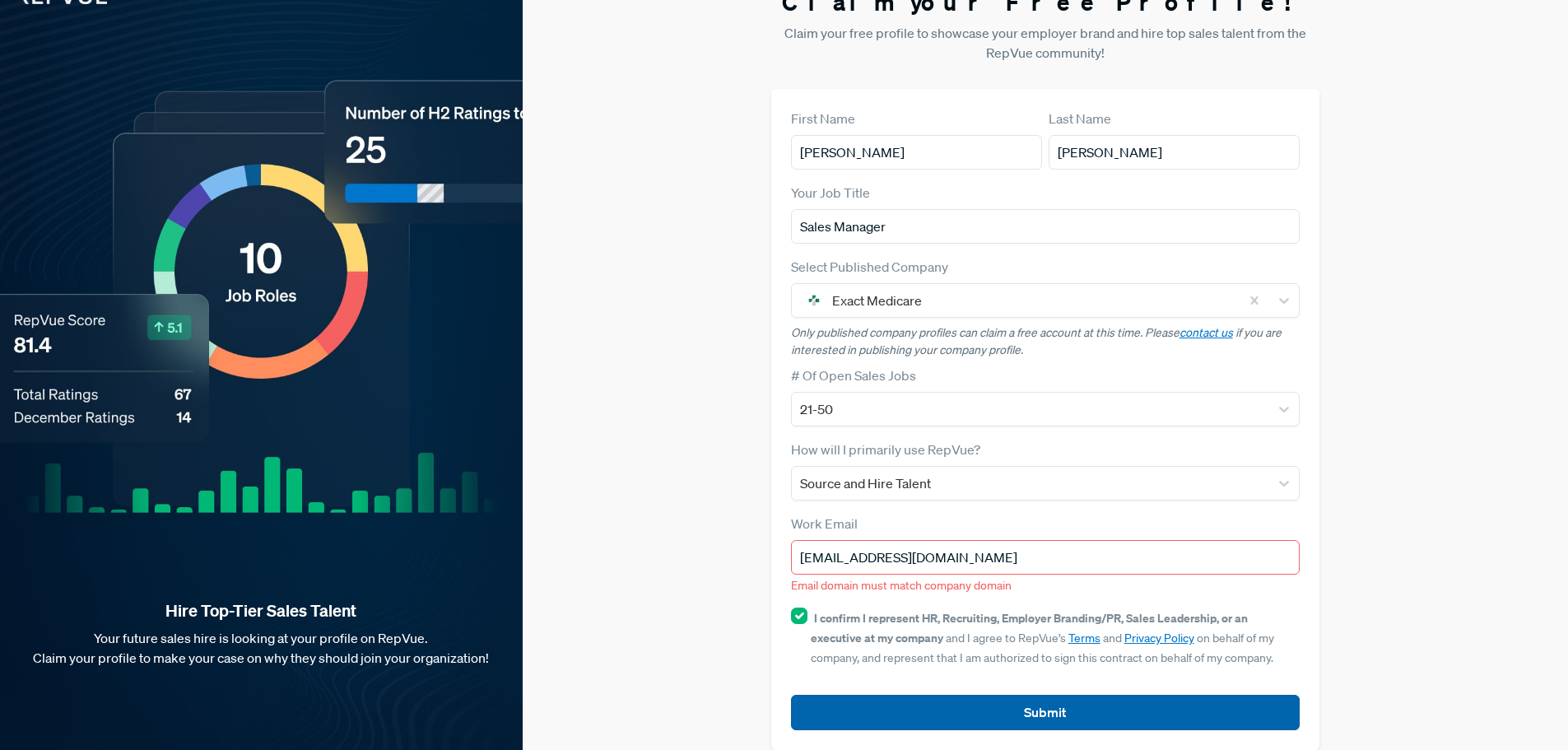
click at [1025, 705] on button "Submit" at bounding box center [1045, 713] width 509 height 35
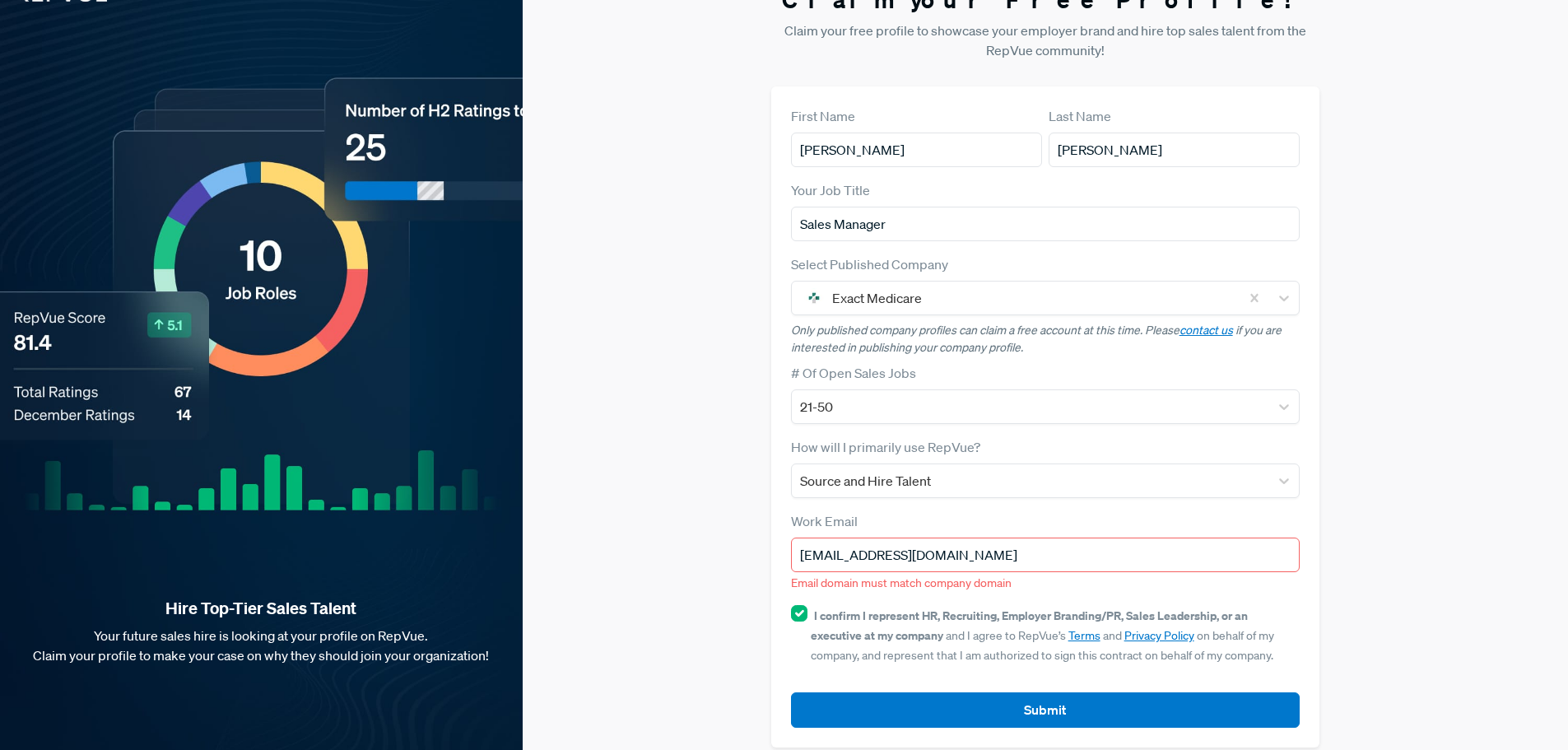
scroll to position [51, 0]
